Goal: Task Accomplishment & Management: Complete application form

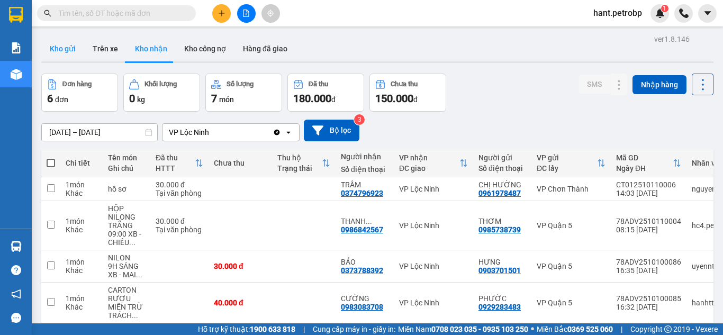
click at [56, 55] on button "Kho gửi" at bounding box center [62, 48] width 43 height 25
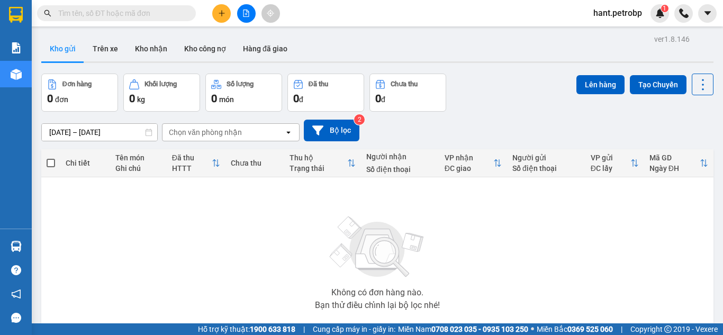
click at [220, 17] on button at bounding box center [221, 13] width 19 height 19
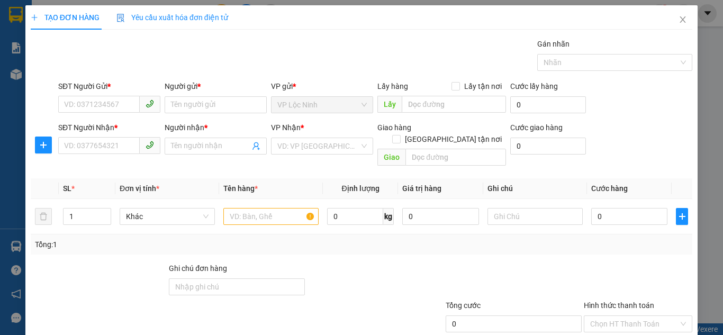
click at [90, 92] on div "SĐT Người Gửi *" at bounding box center [109, 86] width 102 height 12
click at [90, 96] on input "SĐT Người Gửi *" at bounding box center [99, 104] width 82 height 17
click at [96, 114] on div "SĐT Người Gửi * VD: 0371234567" at bounding box center [109, 98] width 102 height 37
click at [82, 99] on input "SĐT Người Gửi *" at bounding box center [99, 104] width 82 height 17
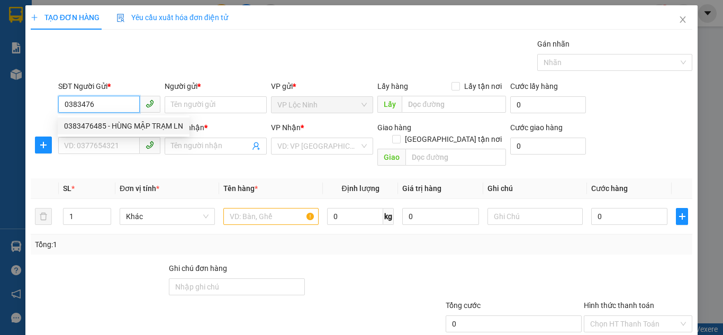
click at [111, 121] on div "0383476485 - HÙNG MẬP TRẠM LN" at bounding box center [123, 126] width 119 height 12
type input "0383476485"
type input "HÙNG MẬP TRẠM LN"
type input "0919262626"
type input "HÙNG"
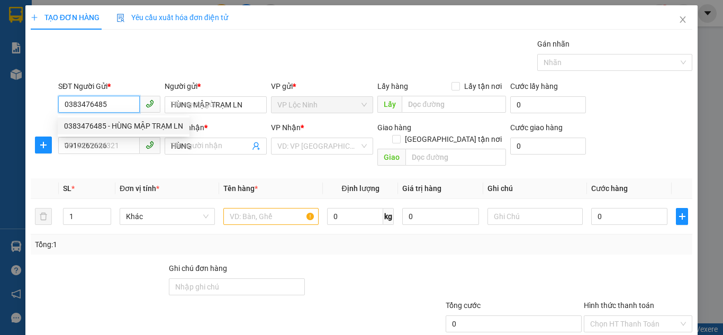
type input "30.000"
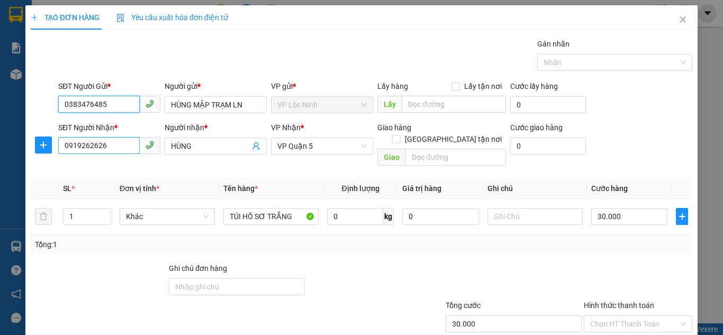
type input "0383476485"
drag, startPoint x: 121, startPoint y: 147, endPoint x: 24, endPoint y: 153, distance: 97.6
click at [24, 153] on div "TẠO ĐƠN HÀNG Yêu cầu xuất hóa đơn điện tử Transit Pickup Surcharge Ids Transit …" at bounding box center [361, 167] width 723 height 335
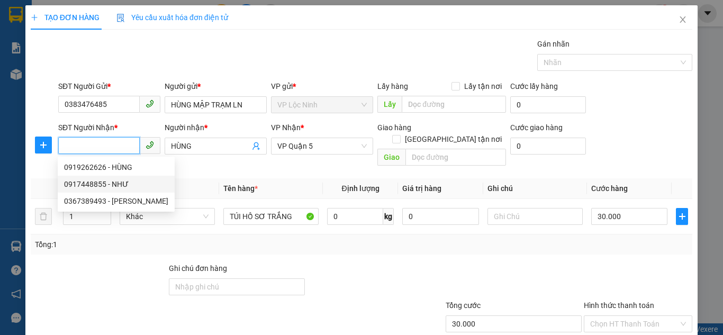
click at [98, 185] on div "0917448855 - NHƯ" at bounding box center [116, 184] width 104 height 12
type input "0917448855"
type input "NHƯ"
type input "60.000"
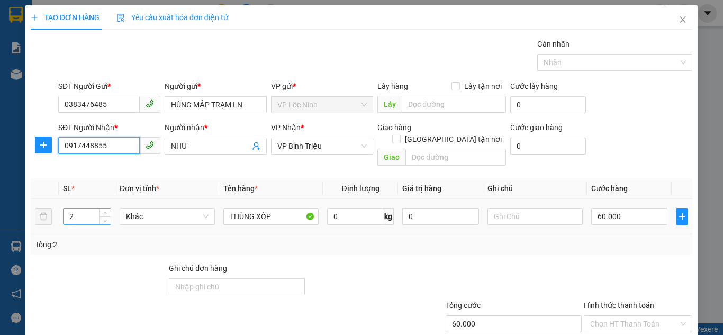
type input "0917448855"
click at [49, 206] on tr "2 Khác THÙNG XỐP 0 kg 0 60.000" at bounding box center [362, 216] width 662 height 35
type input "1"
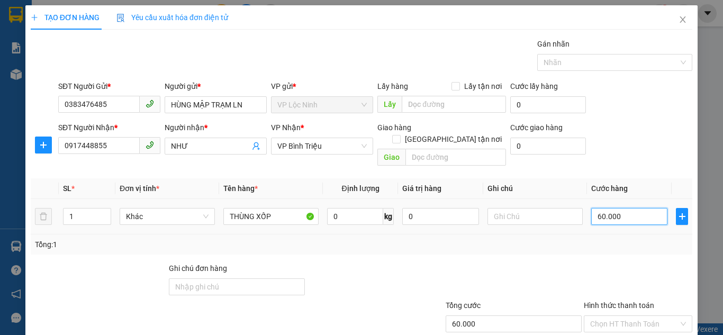
click at [645, 208] on input "60.000" at bounding box center [629, 216] width 76 height 17
type input "0"
type input "3"
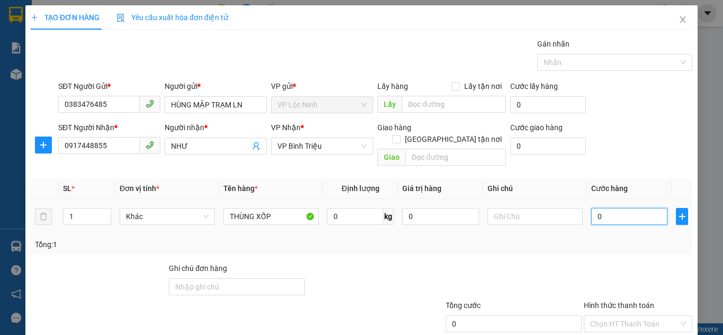
type input "3"
type input "030"
type input "30"
type input "030"
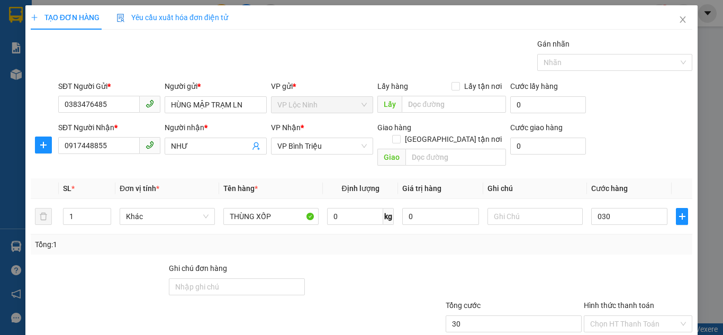
type input "30.000"
click at [625, 147] on div "SĐT Người Nhận * 0917448855 Người nhận * NHƯ VP Nhận * VP Bình [PERSON_NAME] hà…" at bounding box center [375, 146] width 638 height 49
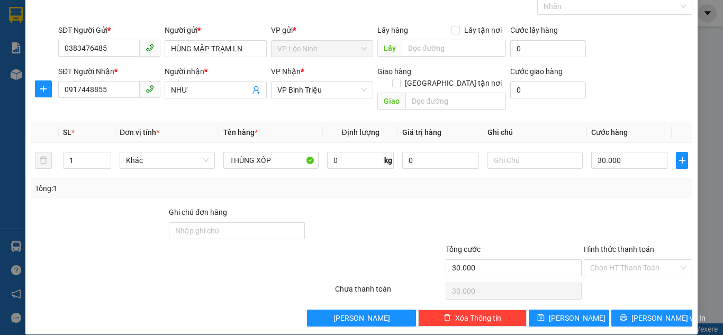
scroll to position [57, 0]
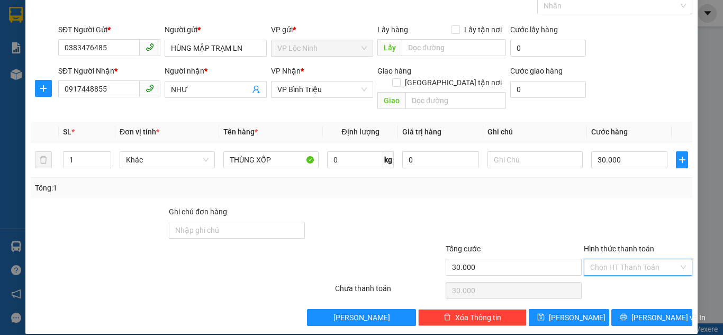
click at [641, 259] on input "Hình thức thanh toán" at bounding box center [634, 267] width 88 height 16
click at [608, 184] on div "Tại văn phòng" at bounding box center [631, 184] width 95 height 12
type input "0"
click at [627, 313] on icon "printer" at bounding box center [623, 316] width 7 height 7
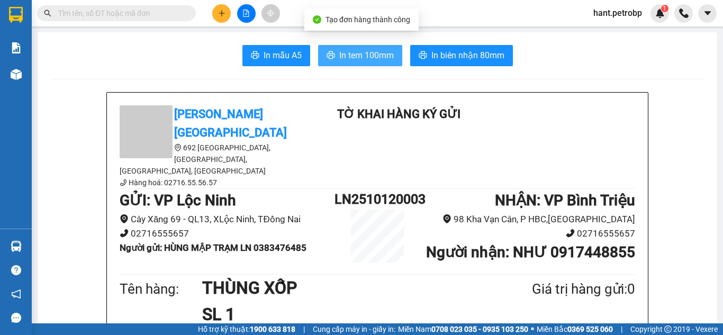
drag, startPoint x: 372, startPoint y: 57, endPoint x: 366, endPoint y: 66, distance: 10.7
click at [371, 59] on span "In tem 100mm" at bounding box center [366, 55] width 55 height 13
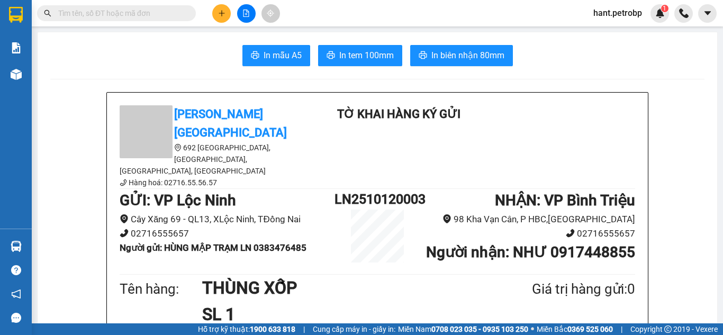
click at [356, 64] on button "In tem 100mm" at bounding box center [360, 55] width 84 height 21
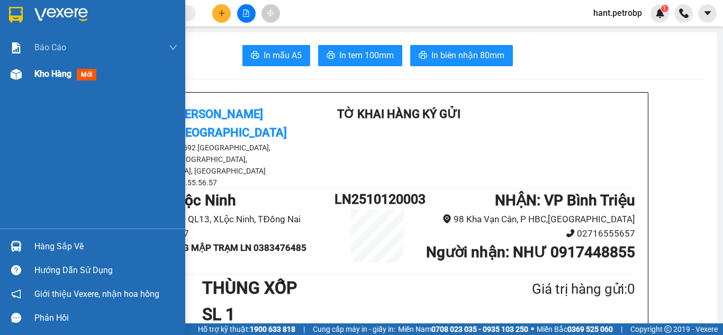
click at [24, 74] on div at bounding box center [16, 74] width 19 height 19
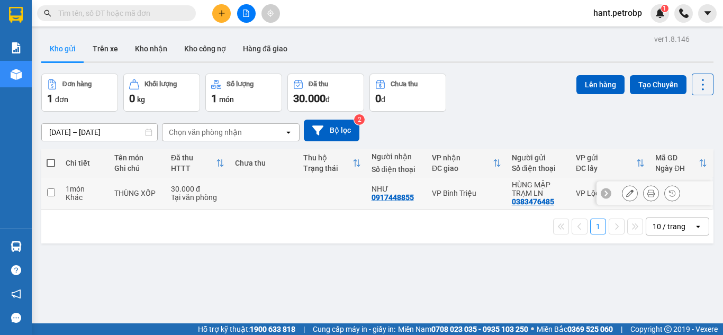
click at [51, 192] on input "checkbox" at bounding box center [51, 192] width 8 height 8
checkbox input "true"
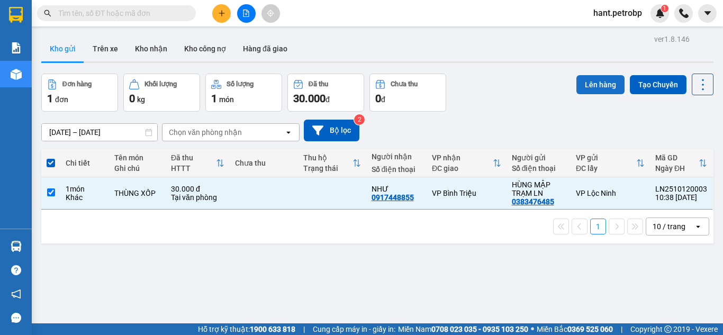
click at [581, 86] on button "Lên hàng" at bounding box center [600, 84] width 48 height 19
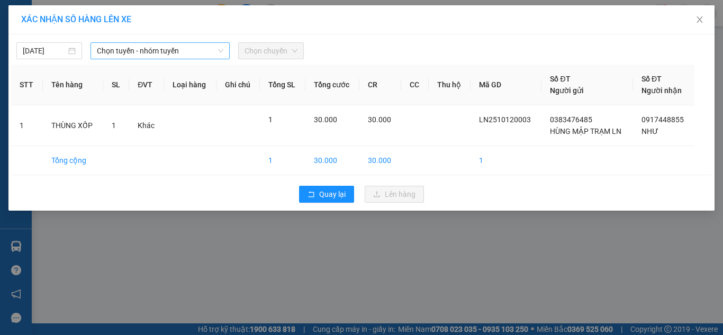
click at [116, 55] on span "Chọn tuyến - nhóm tuyến" at bounding box center [160, 51] width 126 height 16
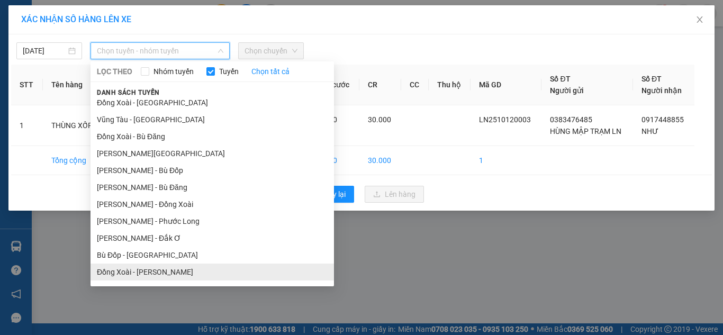
scroll to position [155, 0]
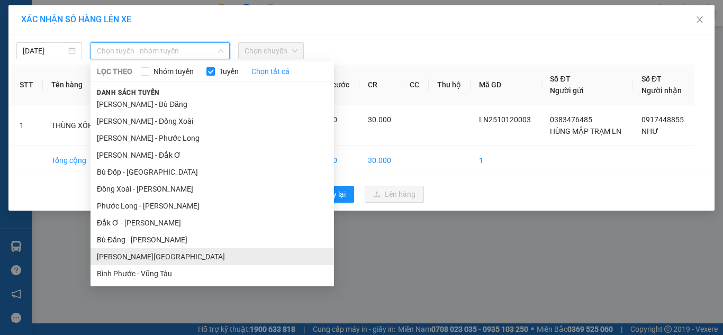
drag, startPoint x: 126, startPoint y: 255, endPoint x: 95, endPoint y: 225, distance: 43.0
click at [126, 254] on li "[PERSON_NAME][GEOGRAPHIC_DATA]" at bounding box center [211, 256] width 243 height 17
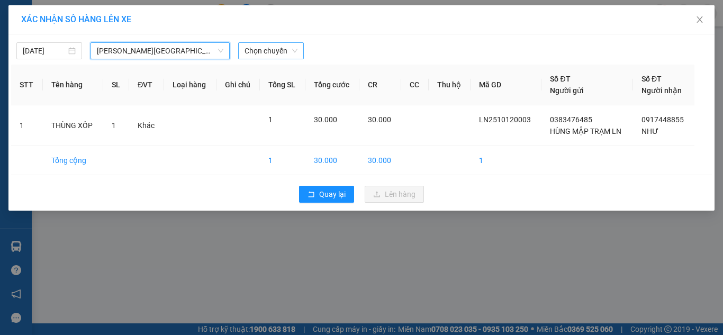
click at [261, 56] on span "Chọn chuyến" at bounding box center [271, 51] width 53 height 16
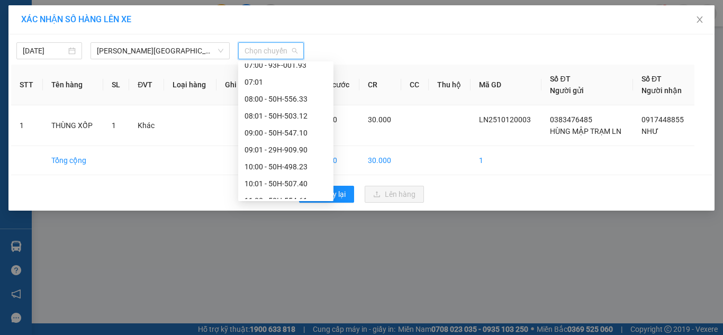
scroll to position [318, 0]
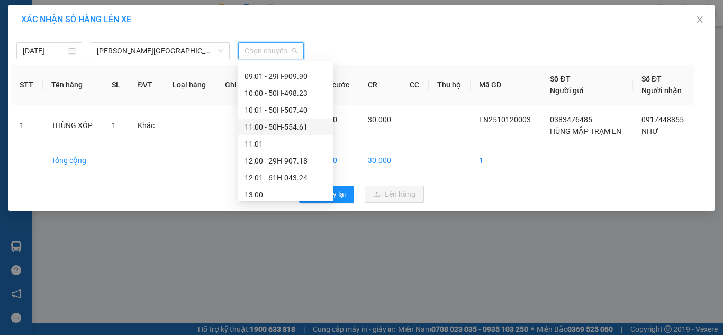
click at [271, 128] on div "11:00 - 50H-554.61" at bounding box center [286, 127] width 83 height 12
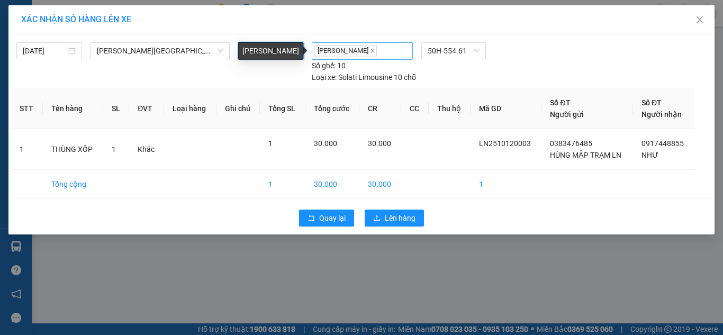
click at [368, 47] on span "[PERSON_NAME]" at bounding box center [345, 51] width 62 height 12
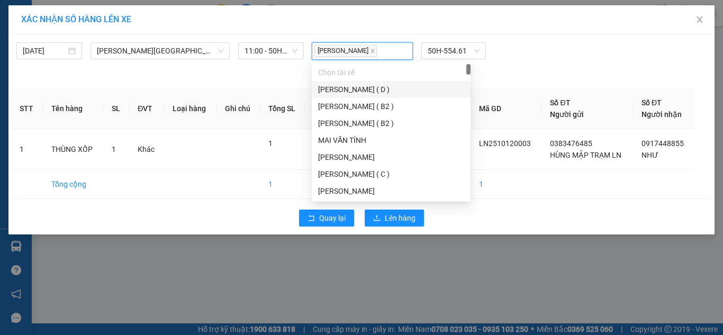
click at [243, 85] on div "[DATE] [GEOGRAPHIC_DATA] - [GEOGRAPHIC_DATA] LỌC THEO Nhóm tuyến Tuyến Chọn tất…" at bounding box center [361, 134] width 706 height 200
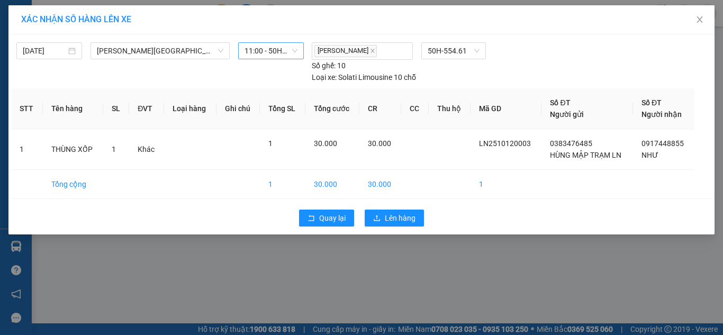
click at [296, 50] on span "11:00 - 50H-554.61" at bounding box center [271, 51] width 53 height 16
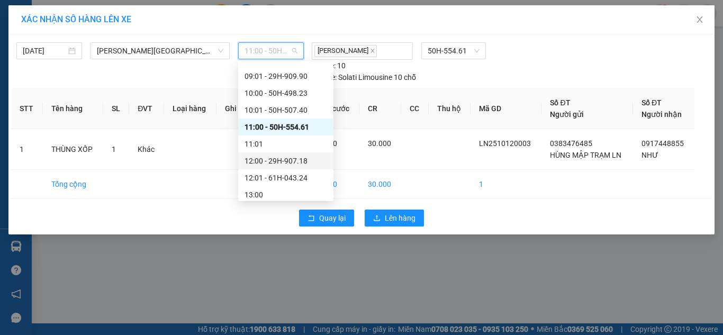
click at [283, 161] on div "12:00 - 29H-907.18" at bounding box center [286, 161] width 83 height 12
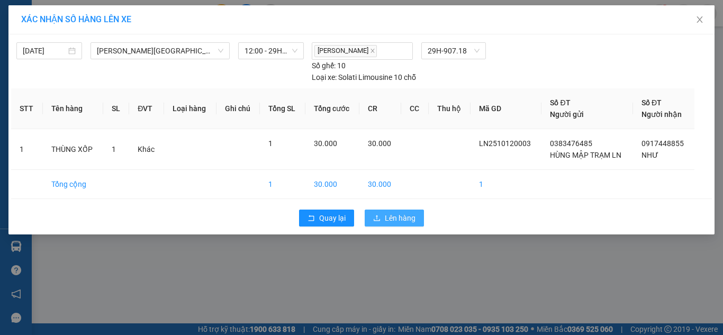
click at [402, 219] on span "Lên hàng" at bounding box center [400, 218] width 31 height 12
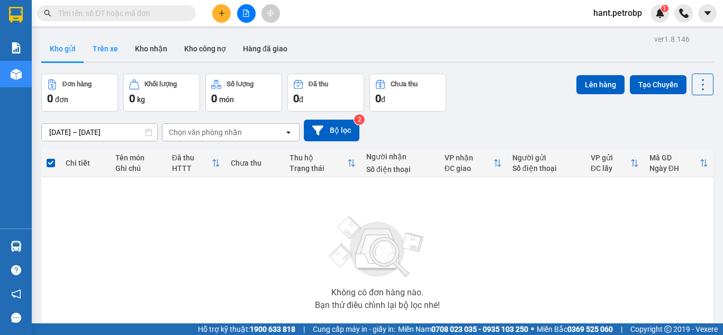
click at [102, 47] on button "Trên xe" at bounding box center [105, 48] width 42 height 25
